Goal: Task Accomplishment & Management: Manage account settings

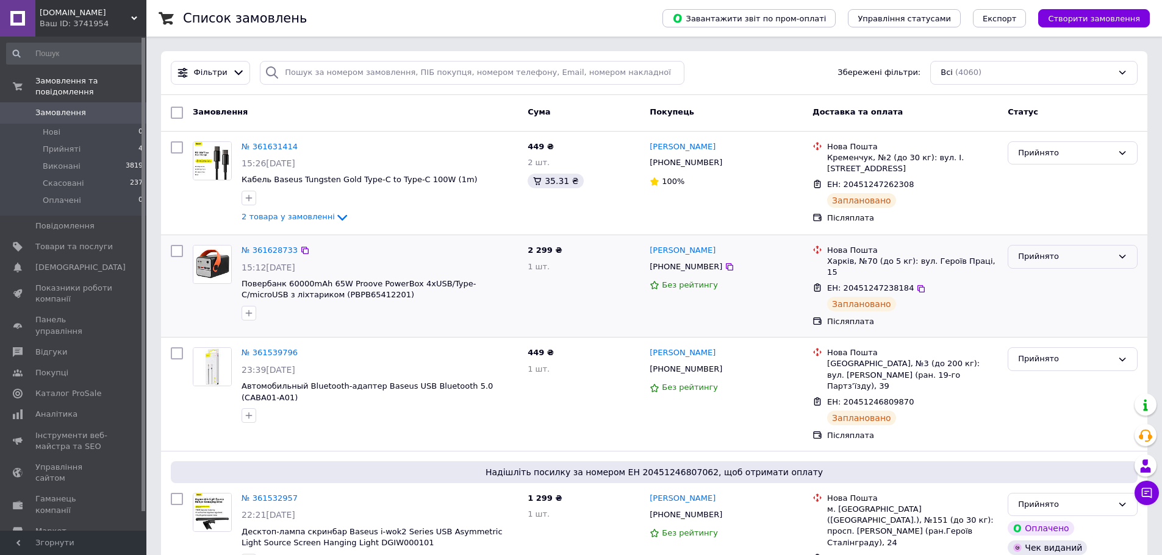
click at [1053, 262] on div "Прийнято" at bounding box center [1065, 257] width 95 height 13
click at [1064, 302] on li "Скасовано" at bounding box center [1072, 304] width 129 height 23
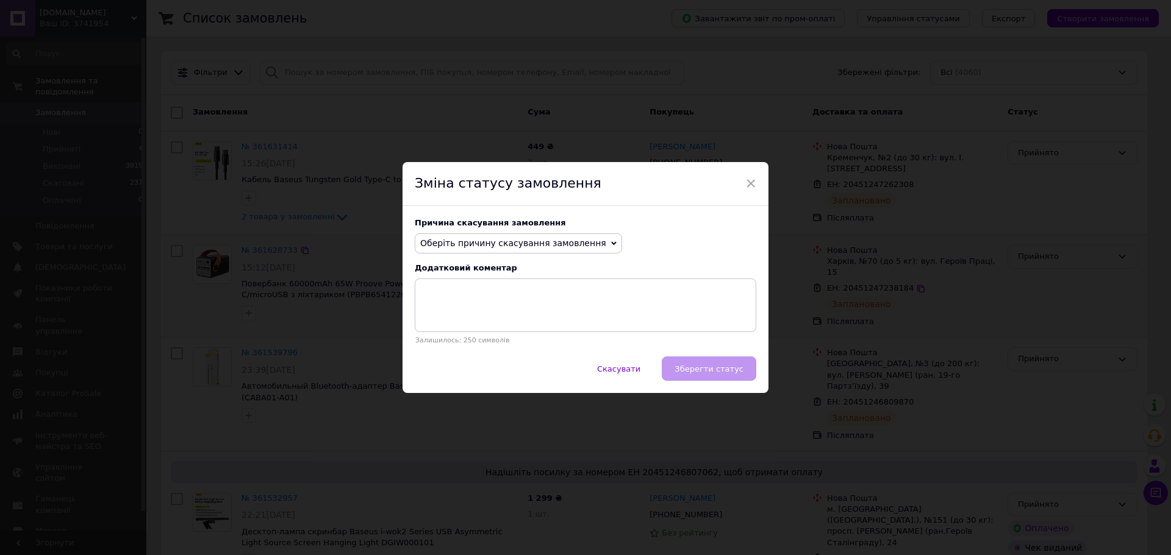
click at [536, 241] on span "Оберіть причину скасування замовлення" at bounding box center [513, 243] width 186 height 10
click at [506, 314] on li "На прохання покупця" at bounding box center [518, 318] width 206 height 17
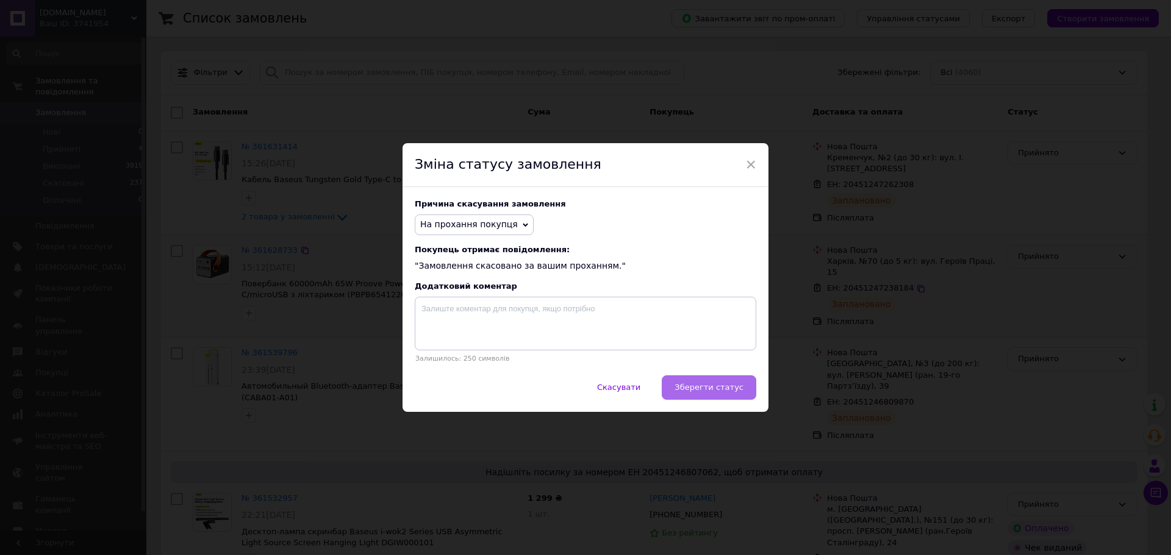
click at [721, 381] on button "Зберегти статус" at bounding box center [709, 388] width 95 height 24
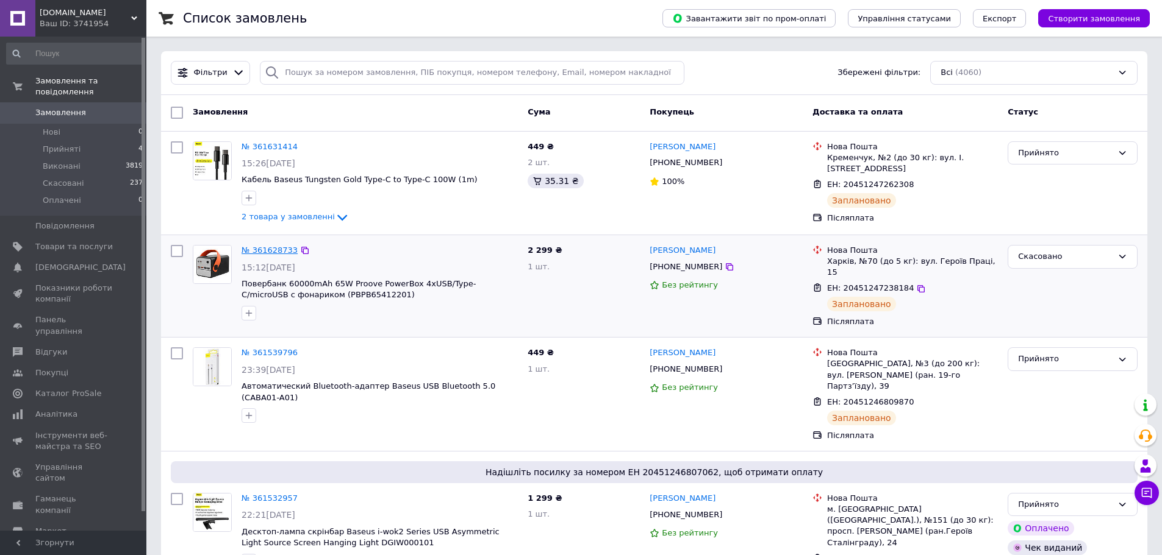
click at [276, 252] on link "№ 361628733" at bounding box center [269, 250] width 56 height 9
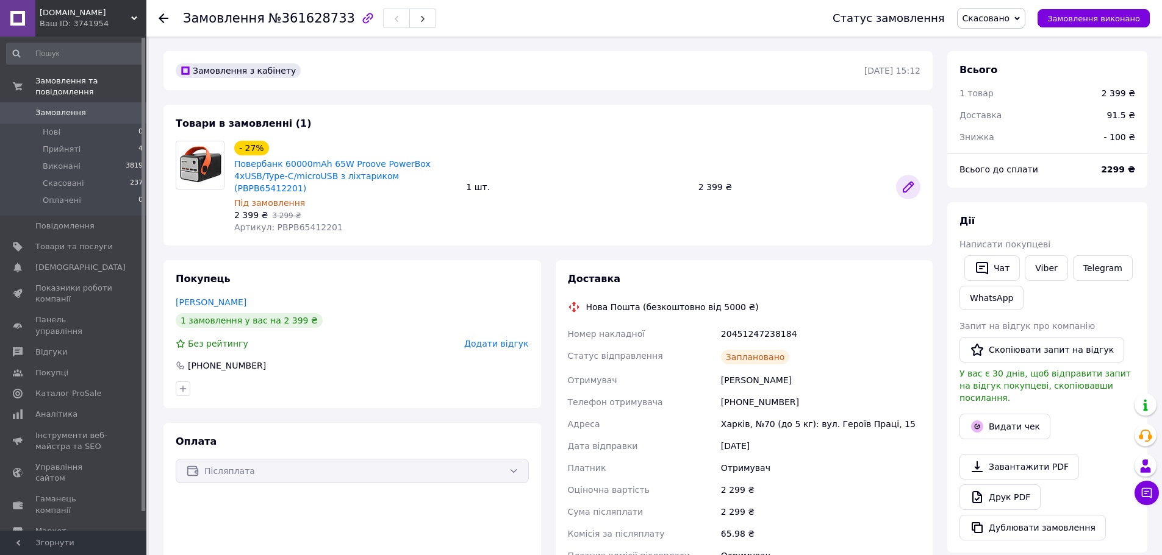
click at [901, 180] on icon at bounding box center [908, 187] width 15 height 15
